Goal: Ask a question

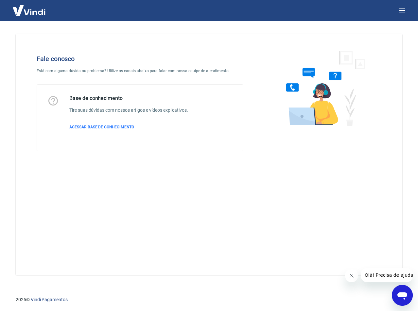
click at [103, 128] on span "ACESSAR BASE DE CONHECIMENTO" at bounding box center [101, 127] width 65 height 5
click at [99, 128] on span "ACESSAR BASE DE CONHECIMENTO" at bounding box center [101, 127] width 65 height 5
